Goal: Transaction & Acquisition: Purchase product/service

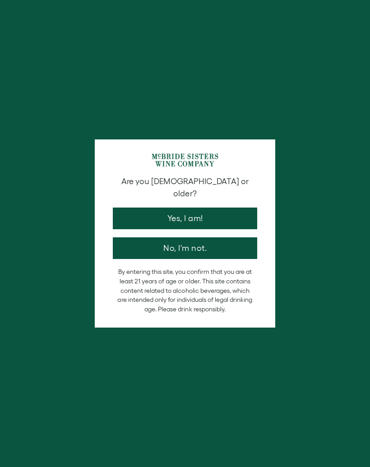
click at [237, 267] on p "By entering this site, you confirm that you are at least 21 years of age or old…" at bounding box center [184, 290] width 135 height 47
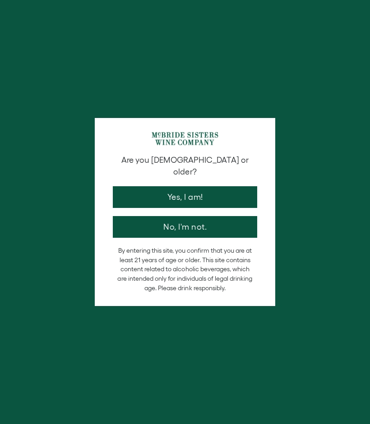
click at [223, 216] on button "No, I'm not." at bounding box center [185, 227] width 145 height 22
click at [228, 192] on button "Yes, I am!" at bounding box center [185, 197] width 145 height 22
